Goal: Transaction & Acquisition: Purchase product/service

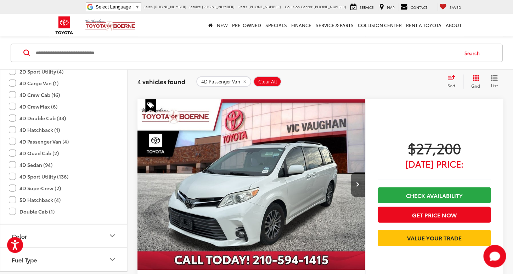
scroll to position [674, 0]
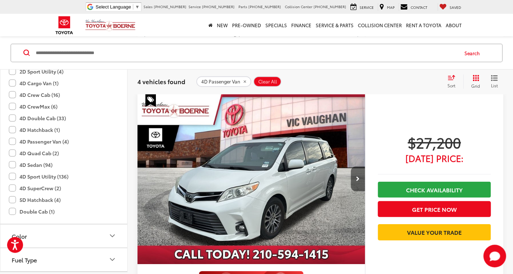
click at [356, 177] on button "Next image" at bounding box center [358, 179] width 14 height 25
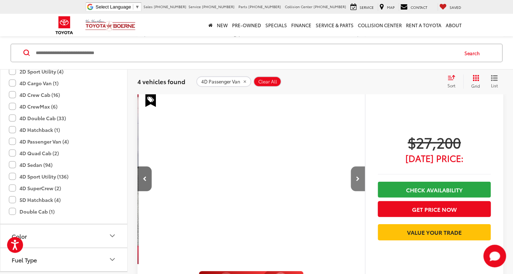
scroll to position [0, 228]
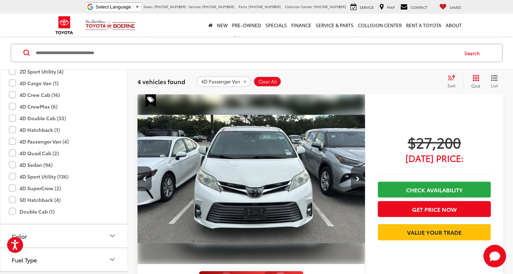
click at [356, 177] on button "Next image" at bounding box center [358, 179] width 14 height 25
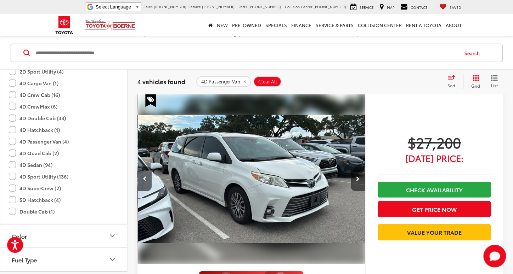
scroll to position [0, 456]
click at [356, 177] on button "Next image" at bounding box center [358, 179] width 14 height 25
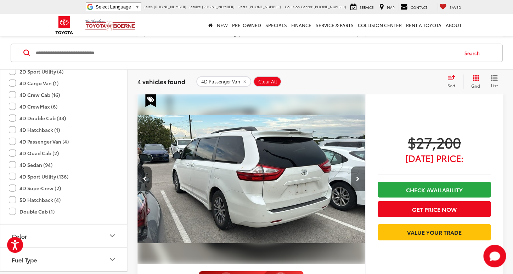
scroll to position [0, 685]
click at [356, 177] on button "Next image" at bounding box center [358, 179] width 14 height 25
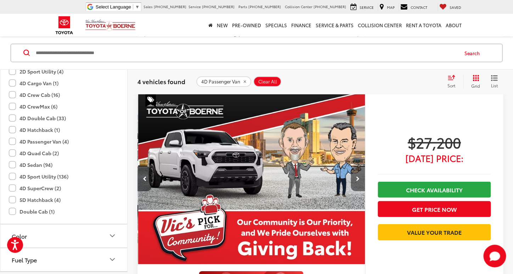
scroll to position [0, 913]
click at [143, 176] on button "Previous image" at bounding box center [144, 179] width 14 height 25
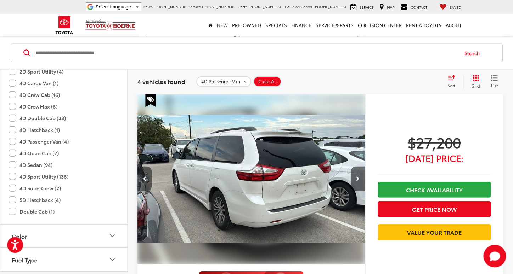
scroll to position [0, 685]
click at [280, 180] on img "2019 Toyota Sienna XLE 8 Passenger 3" at bounding box center [251, 179] width 228 height 171
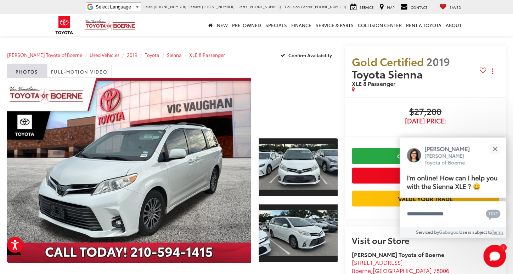
click at [241, 61] on div "[PERSON_NAME] Toyota of Boerne Used Vehicles 2019 Toyota Sienna XLE 8 Passenger…" at bounding box center [172, 55] width 330 height 18
